Goal: Information Seeking & Learning: Find specific page/section

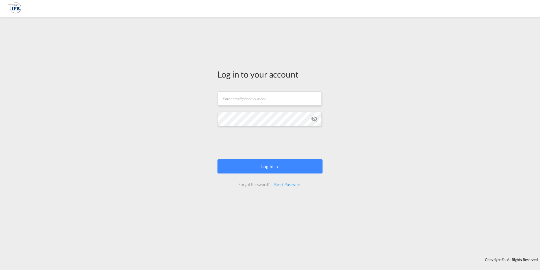
click at [267, 109] on form "Email field is required Password field is required Log In Forgot Password? Rese…" at bounding box center [270, 139] width 105 height 106
click at [265, 98] on input "text" at bounding box center [270, 98] width 104 height 14
type input "frank.mielke@ifbhamburg.de"
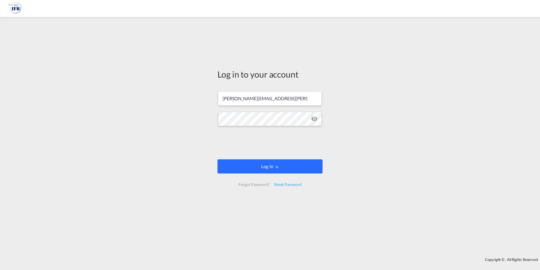
click at [263, 166] on button "Log In" at bounding box center [270, 166] width 105 height 14
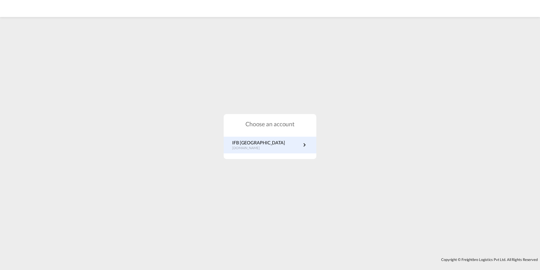
click at [270, 145] on link "IFB Germany de.portal.ifb.com" at bounding box center [270, 144] width 76 height 11
